Goal: Transaction & Acquisition: Purchase product/service

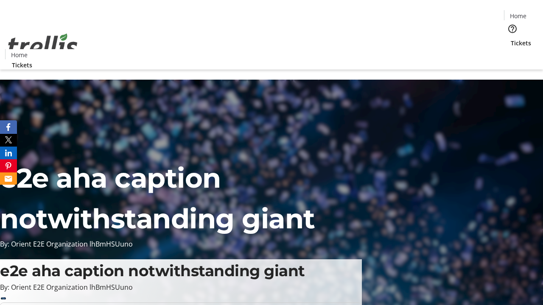
click at [510, 39] on span "Tickets" at bounding box center [520, 43] width 20 height 9
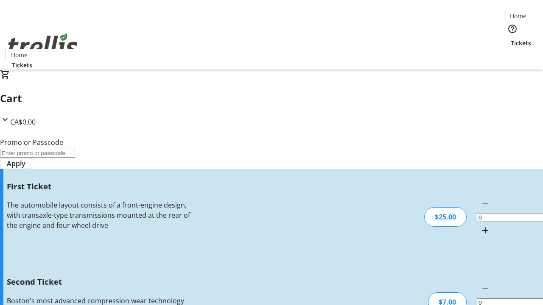
click at [480, 226] on mat-icon "Increment by one" at bounding box center [485, 231] width 10 height 10
type input "1"
type input "2"
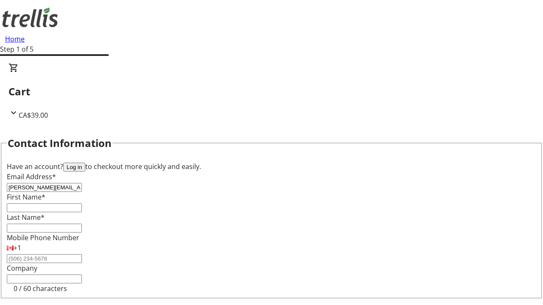
type input "[PERSON_NAME][EMAIL_ADDRESS][DOMAIN_NAME]"
type input "[PERSON_NAME]"
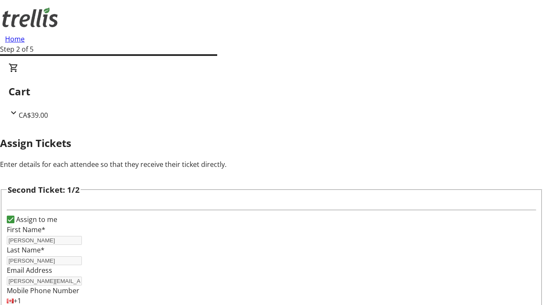
type input "[DEMOGRAPHIC_DATA]"
type input "Rippin"
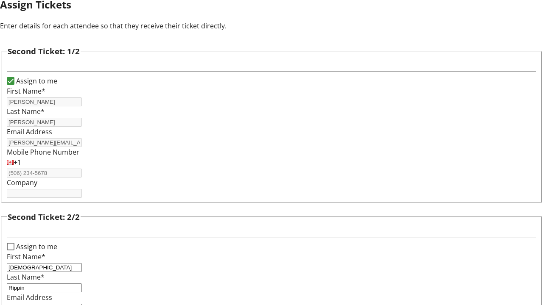
type input "[EMAIL_ADDRESS][DOMAIN_NAME]"
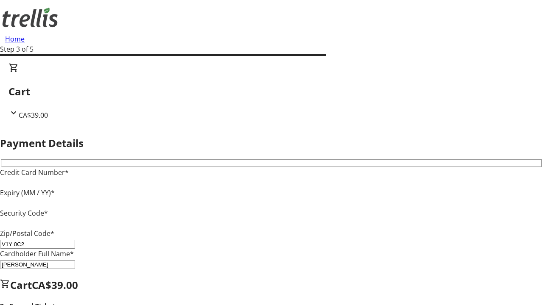
type input "V1Y 0C2"
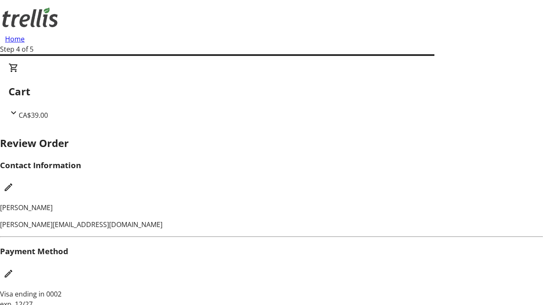
click at [14, 182] on mat-icon "Edit Contact Information" at bounding box center [8, 187] width 10 height 10
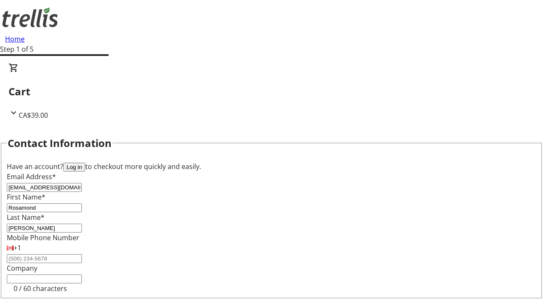
type input "[PERSON_NAME]"
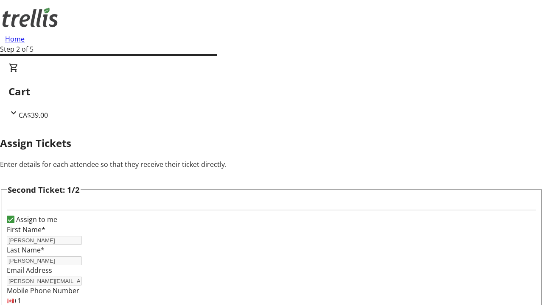
type input "New"
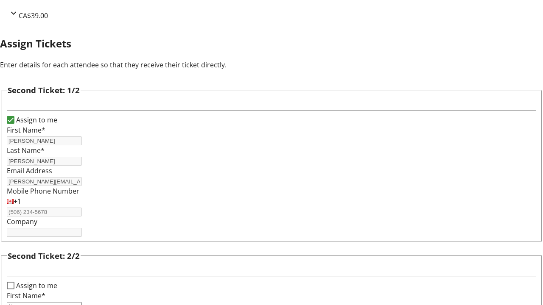
type input "Name"
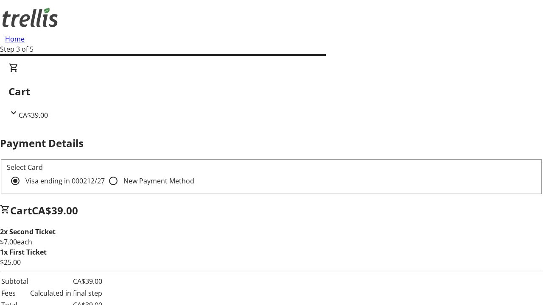
click at [105, 173] on input "New Payment Method" at bounding box center [113, 181] width 17 height 17
radio input "true"
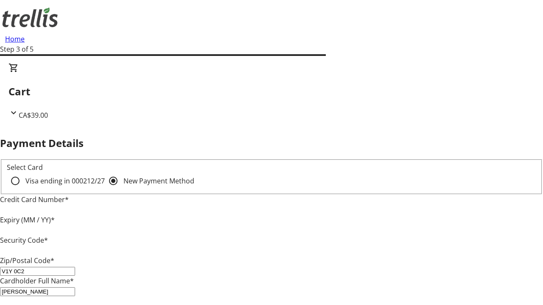
type input "V1Y 0C2"
